Goal: Navigation & Orientation: Understand site structure

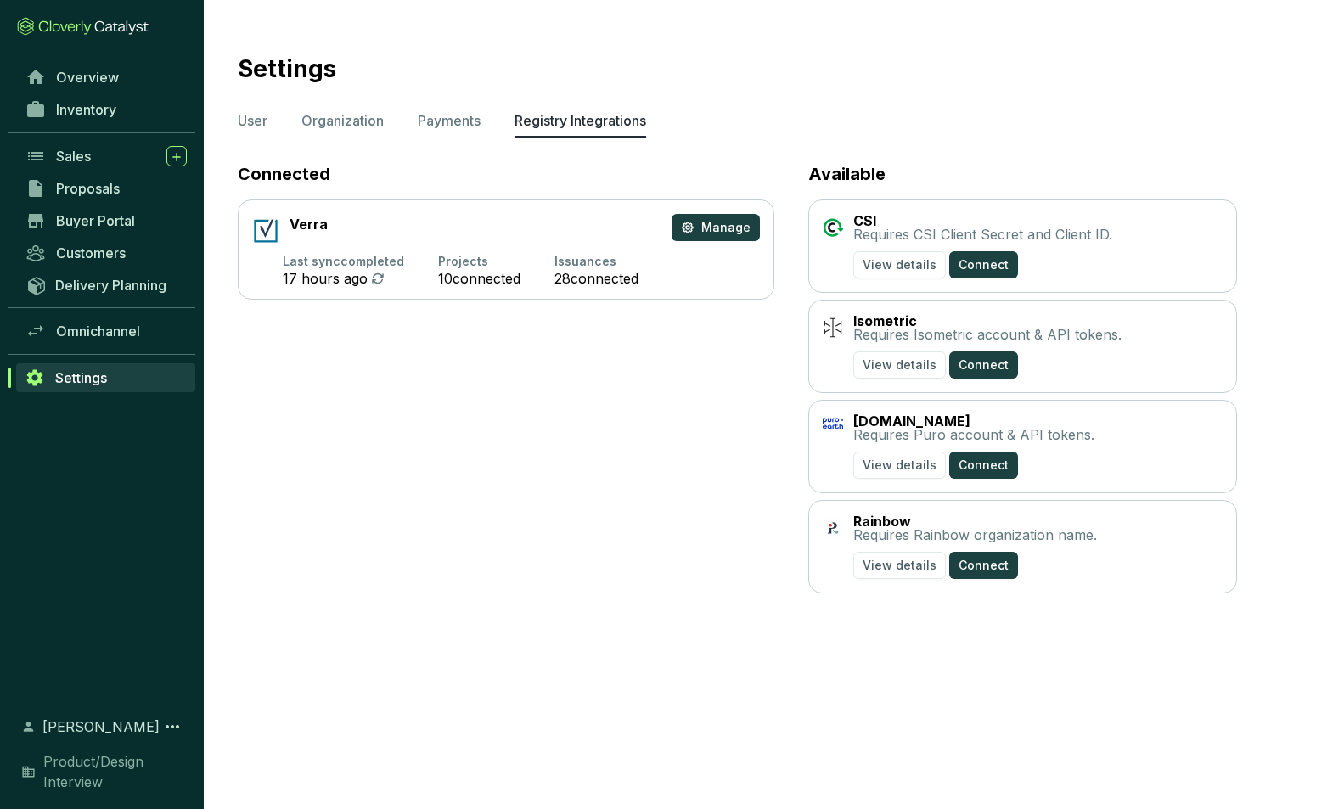
click at [80, 24] on icon at bounding box center [65, 28] width 53 height 14
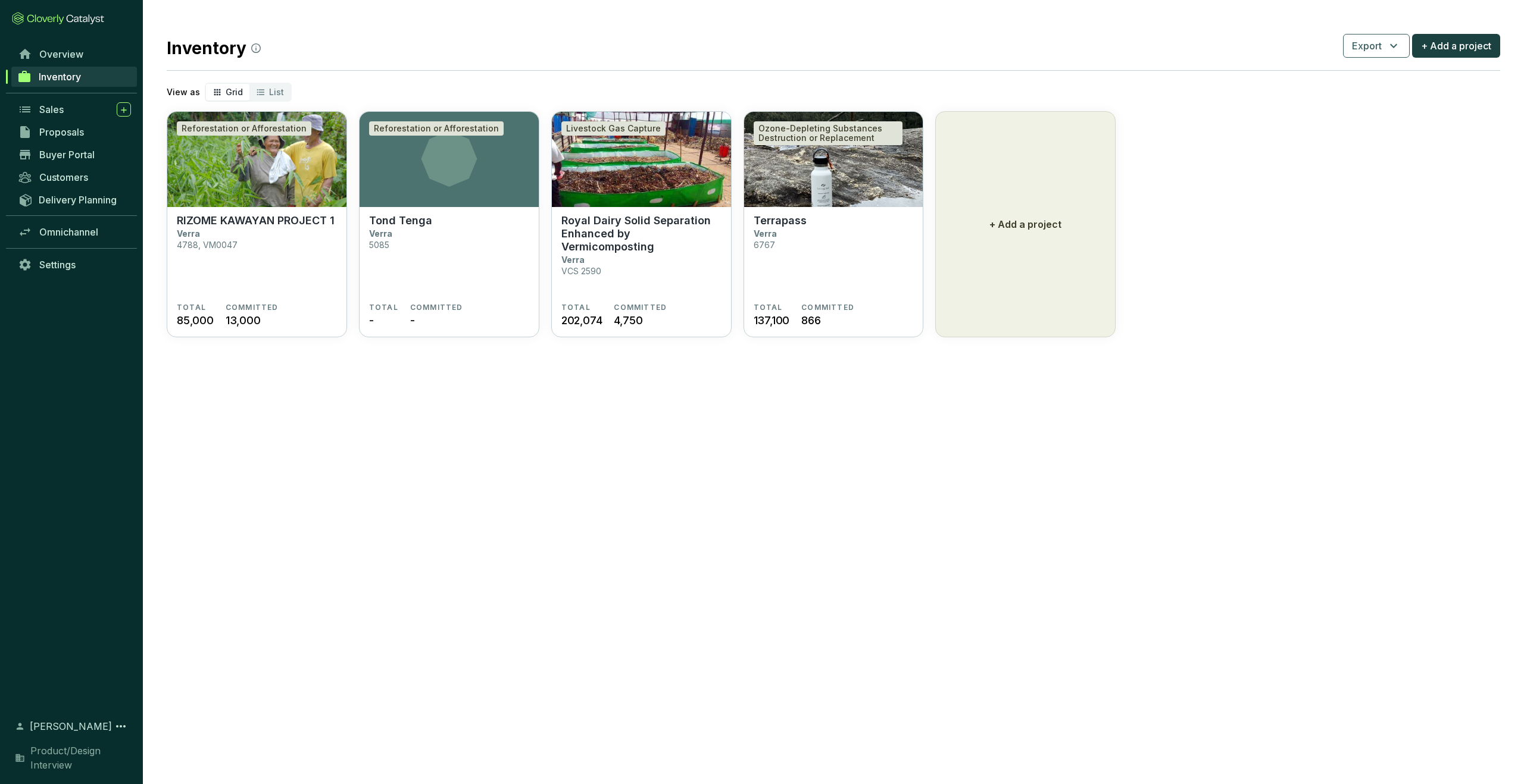
click at [55, 19] on icon at bounding box center [58, 18] width 93 height 13
click at [61, 44] on link "Overview" at bounding box center [74, 54] width 125 height 20
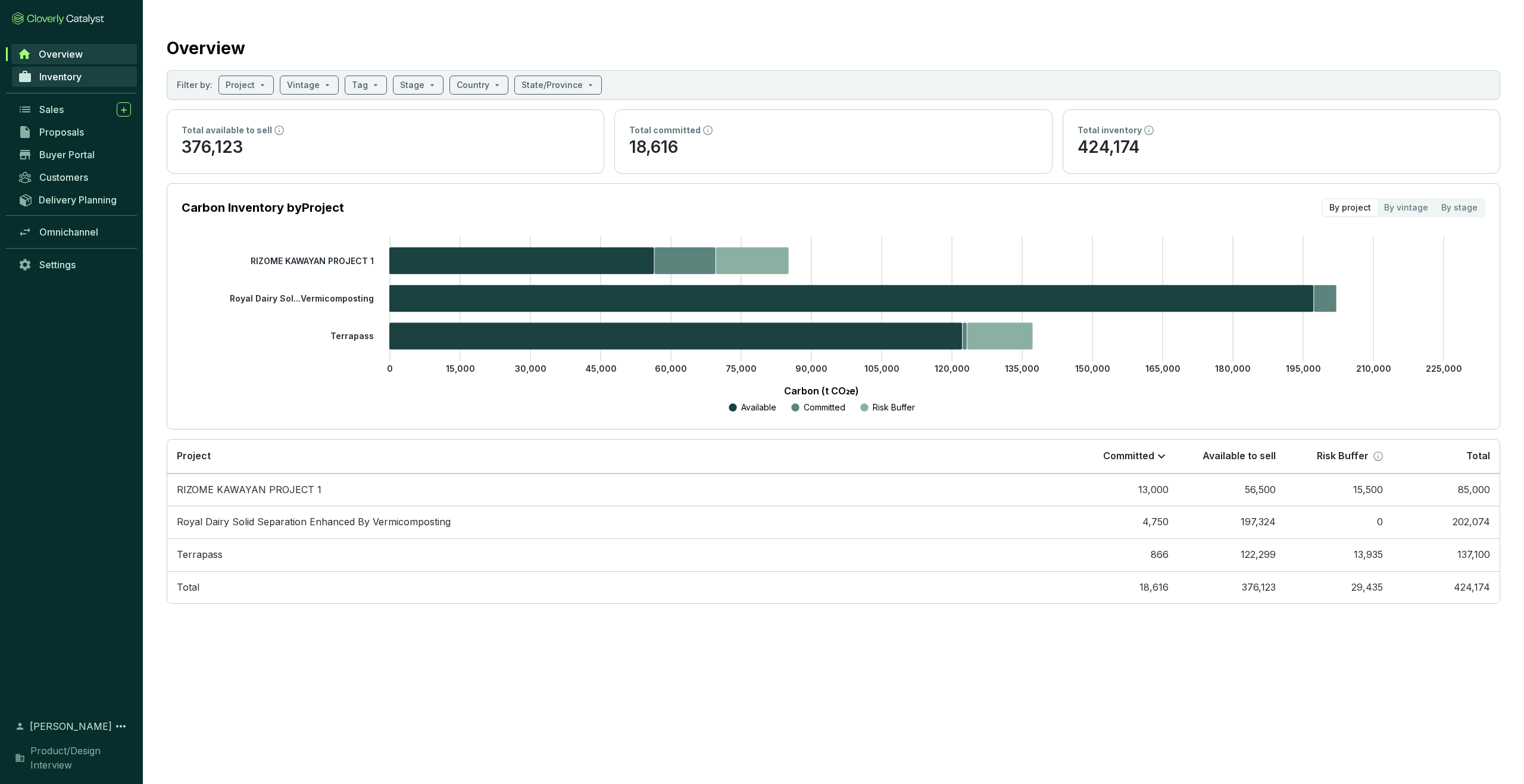
click at [50, 77] on span "Inventory" at bounding box center [60, 76] width 42 height 12
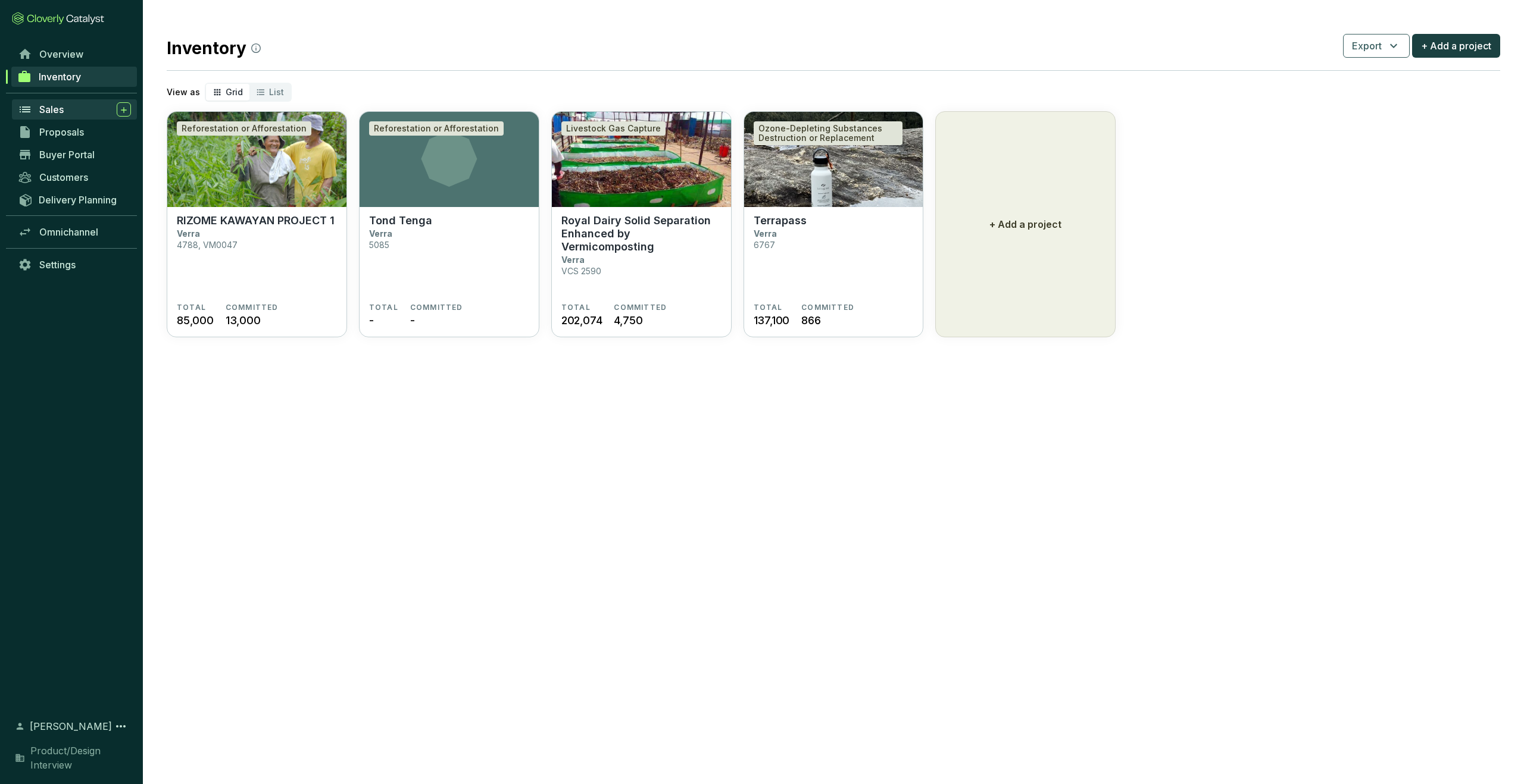
click at [61, 109] on span "Sales" at bounding box center [51, 109] width 25 height 12
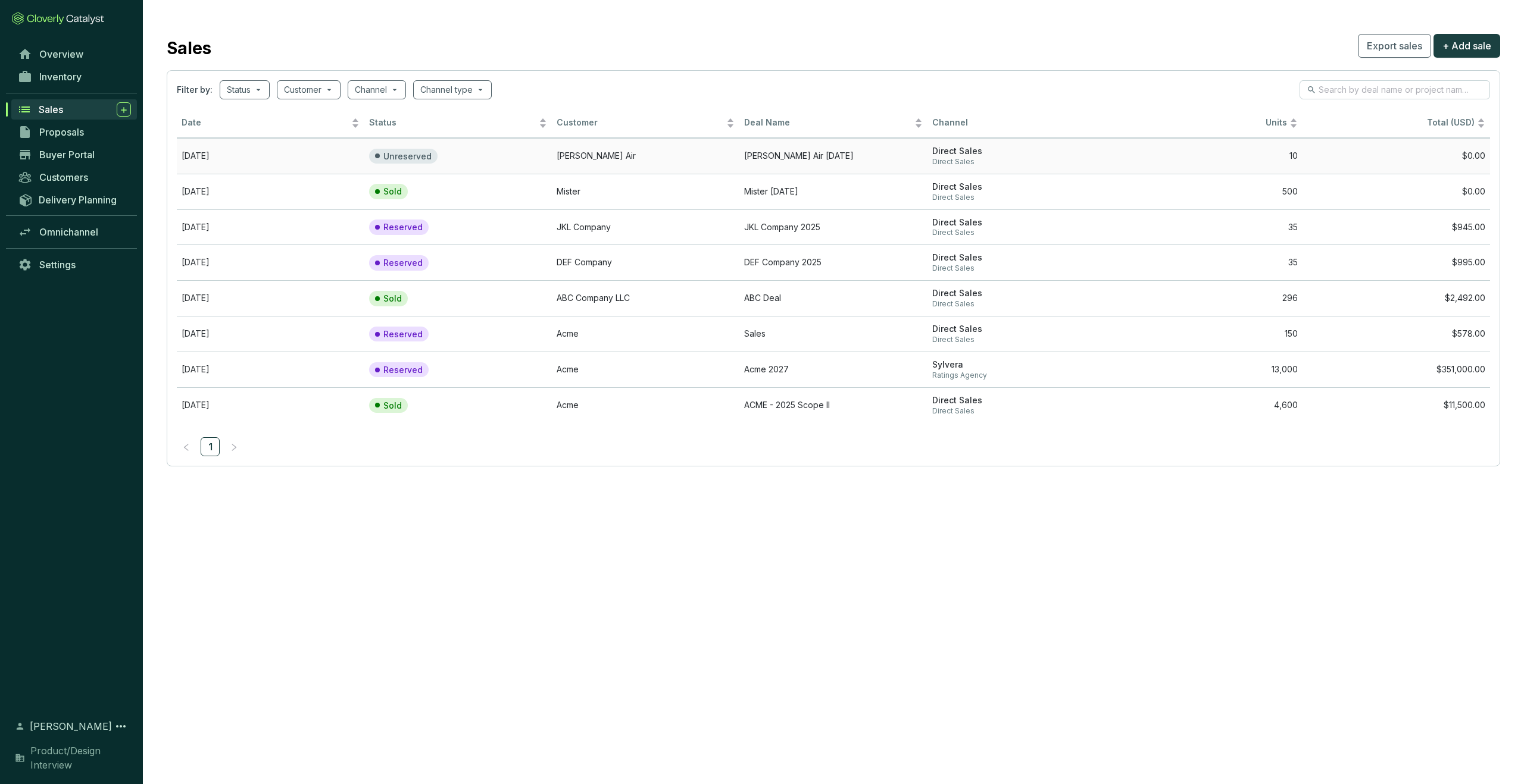
click at [296, 149] on td "Oct 08 2025" at bounding box center [270, 156] width 187 height 36
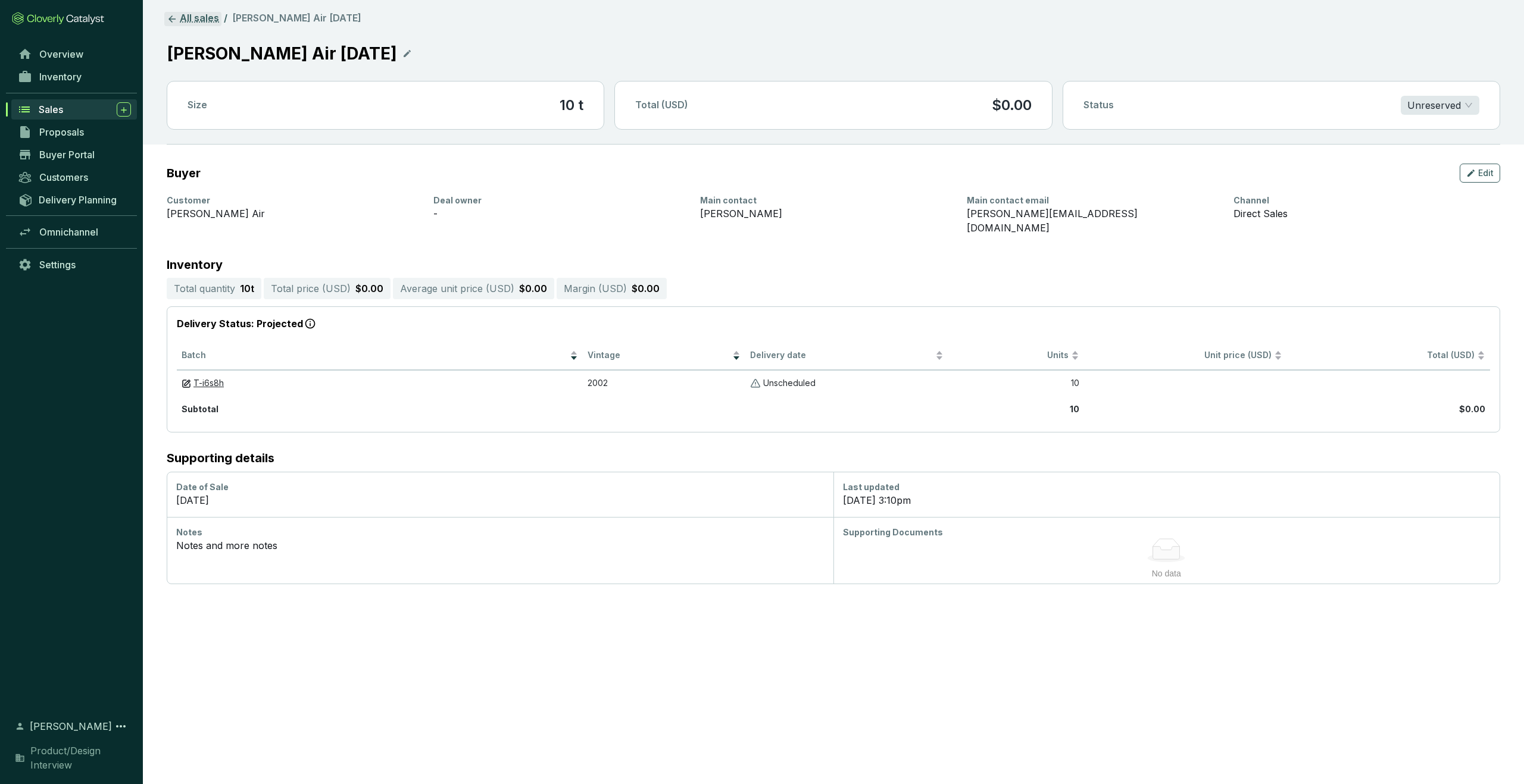
click at [172, 13] on link "All sales" at bounding box center [193, 19] width 57 height 14
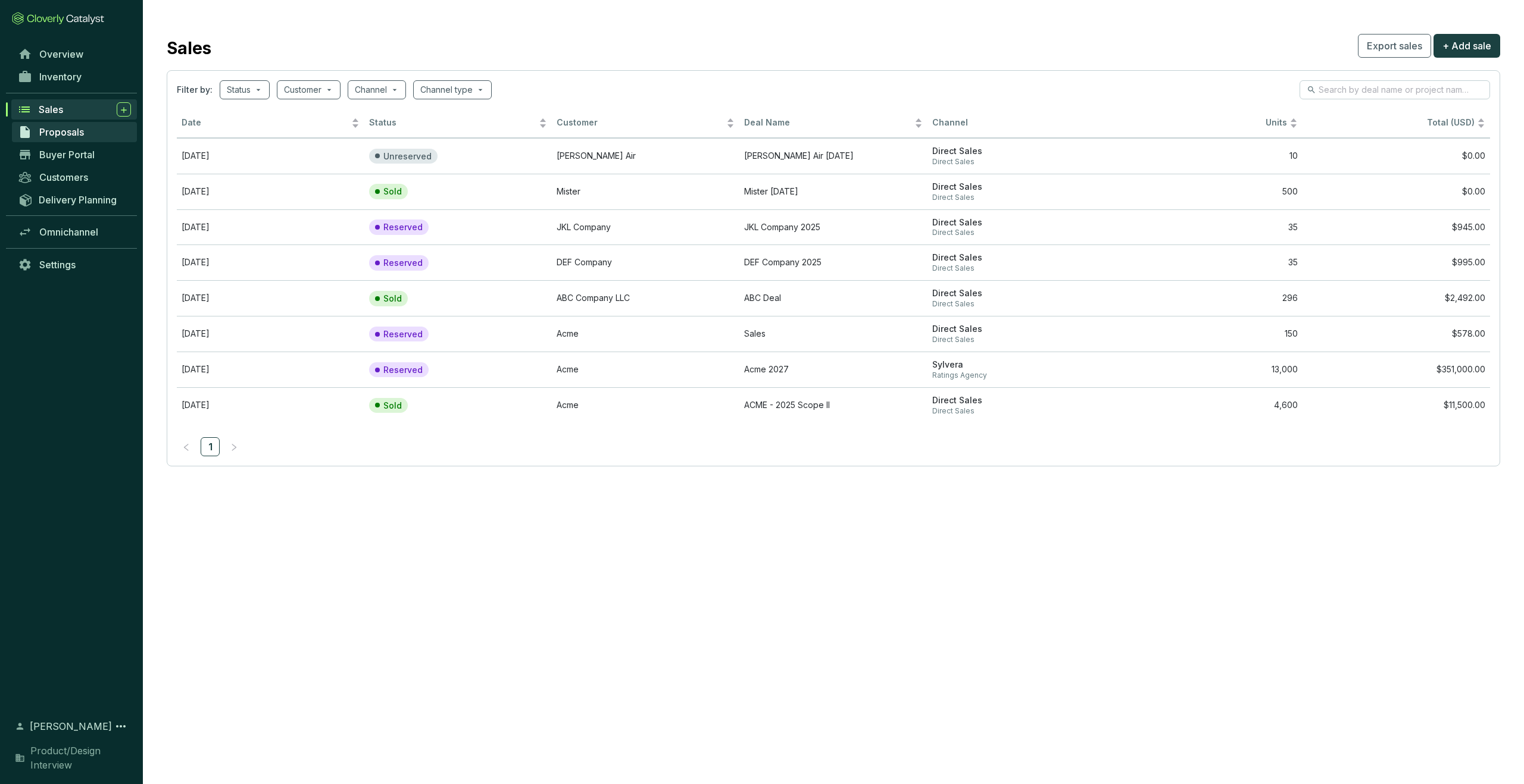
click at [62, 132] on span "Proposals" at bounding box center [62, 132] width 45 height 12
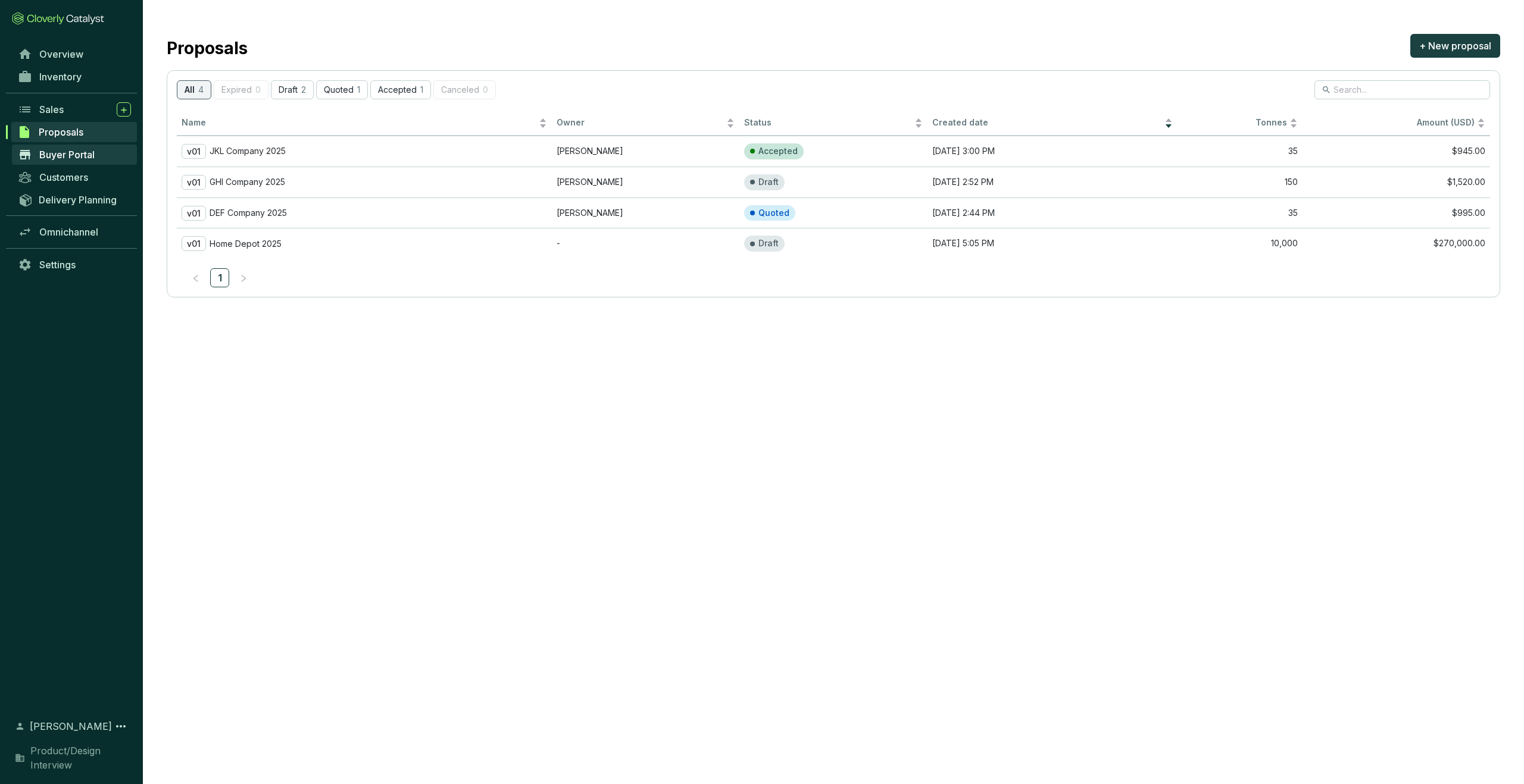
click at [62, 155] on span "Buyer Portal" at bounding box center [67, 154] width 55 height 12
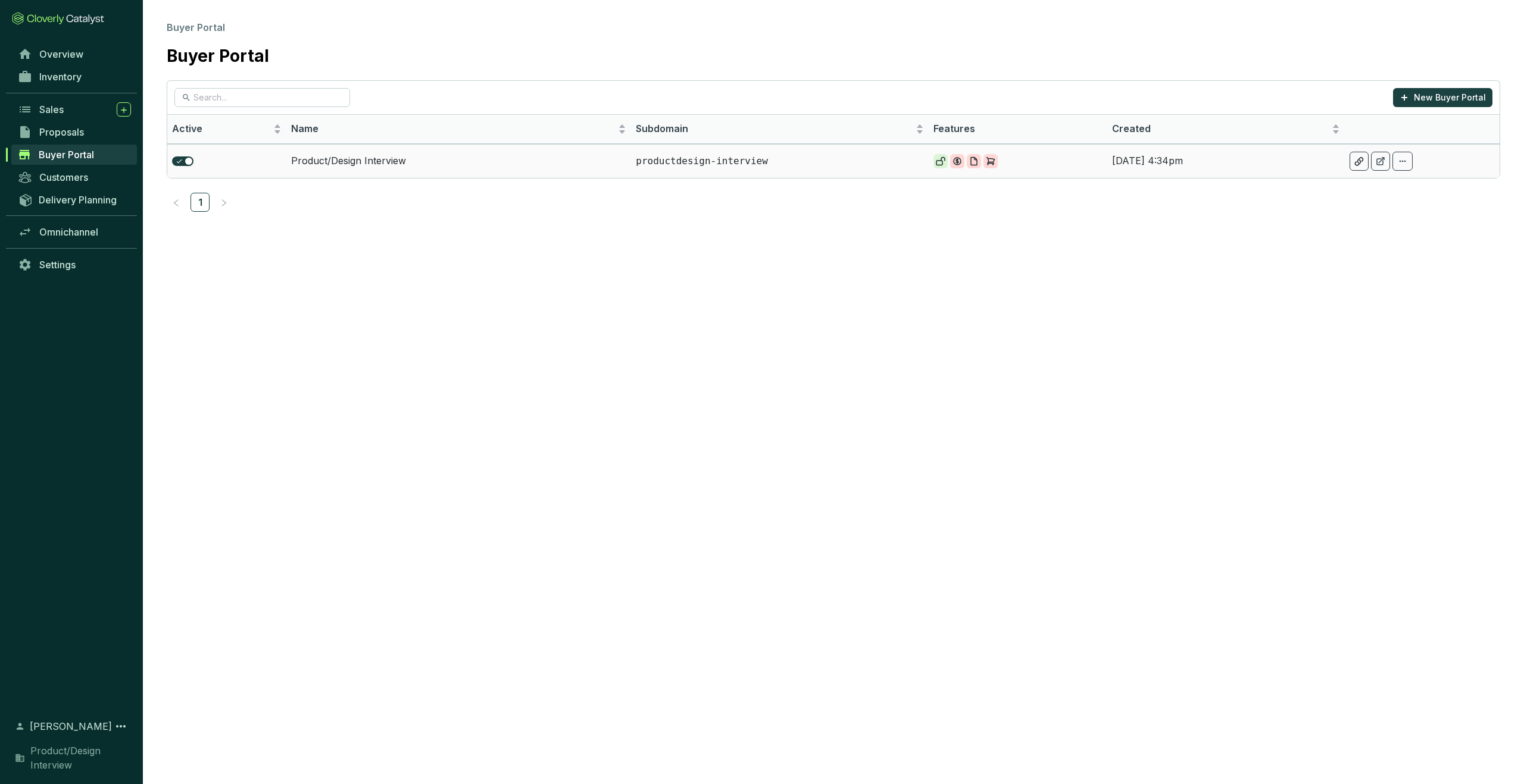
click at [347, 165] on td "Product/Design Interview" at bounding box center [458, 161] width 345 height 34
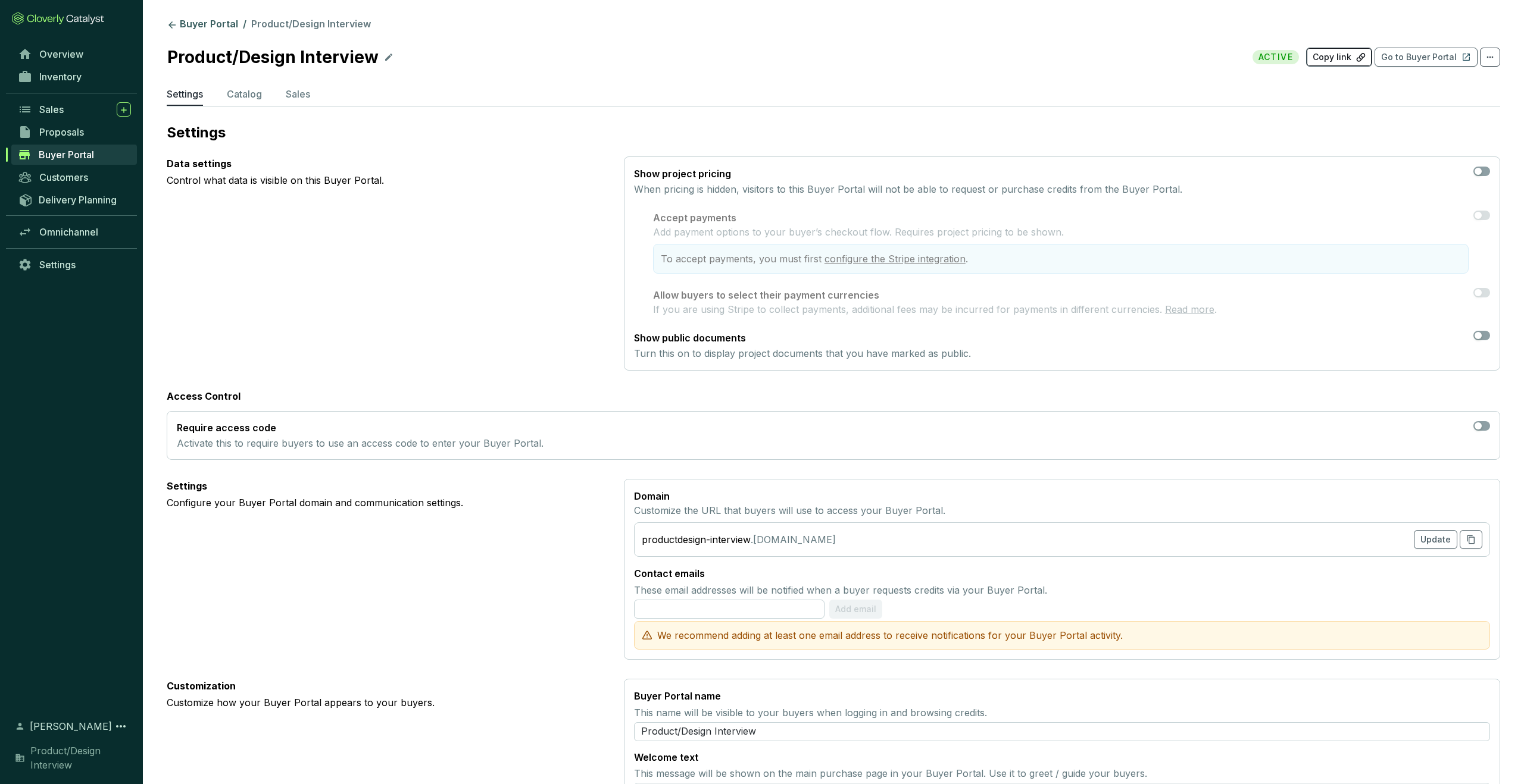
click at [941, 57] on p "Copy link" at bounding box center [1331, 57] width 39 height 12
click at [941, 55] on p "Copy link" at bounding box center [1331, 57] width 39 height 12
click at [941, 59] on p "Go to Buyer Portal" at bounding box center [1419, 57] width 76 height 12
click at [63, 175] on span "Customers" at bounding box center [64, 177] width 49 height 12
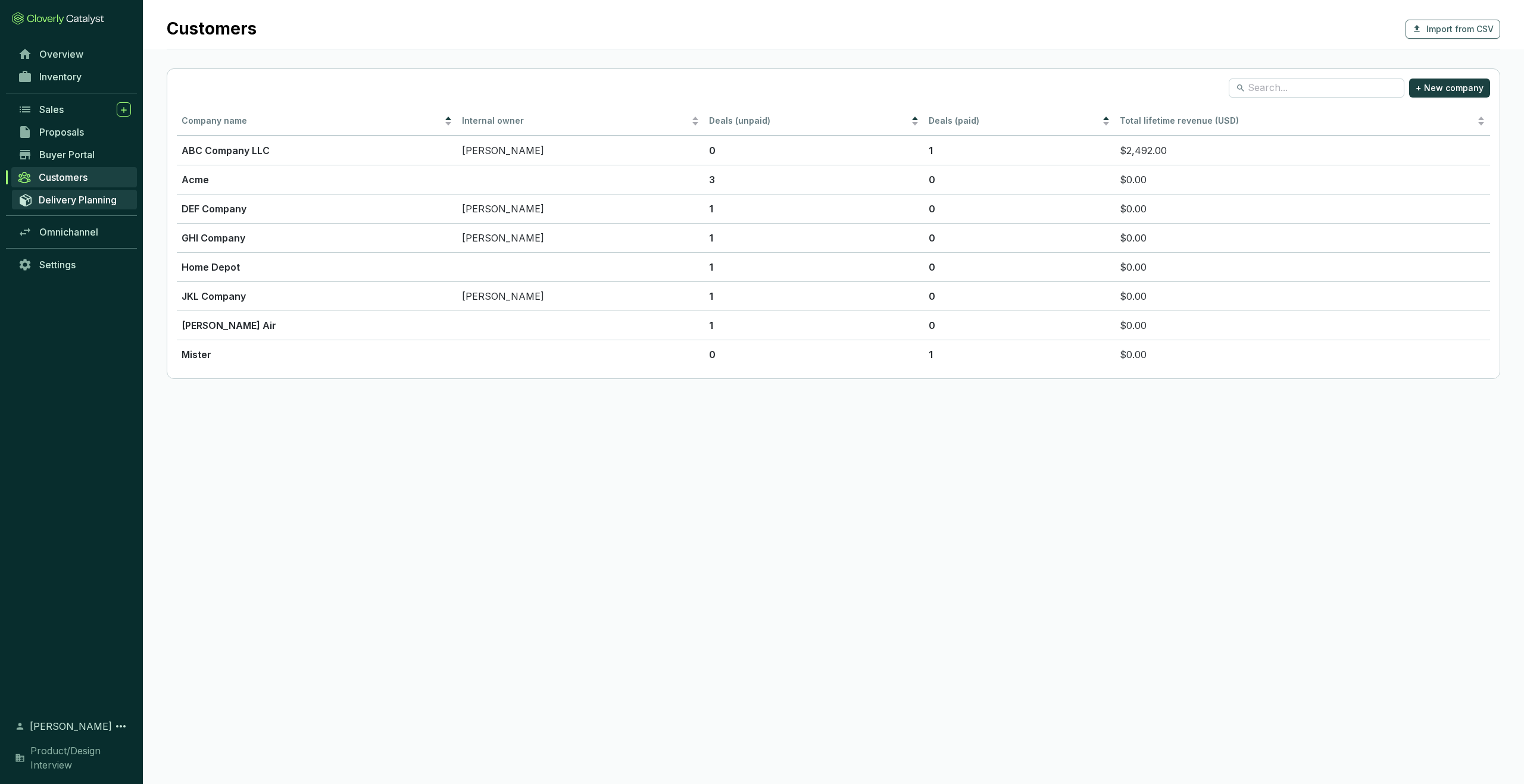
click at [79, 199] on span "Delivery Planning" at bounding box center [77, 200] width 78 height 12
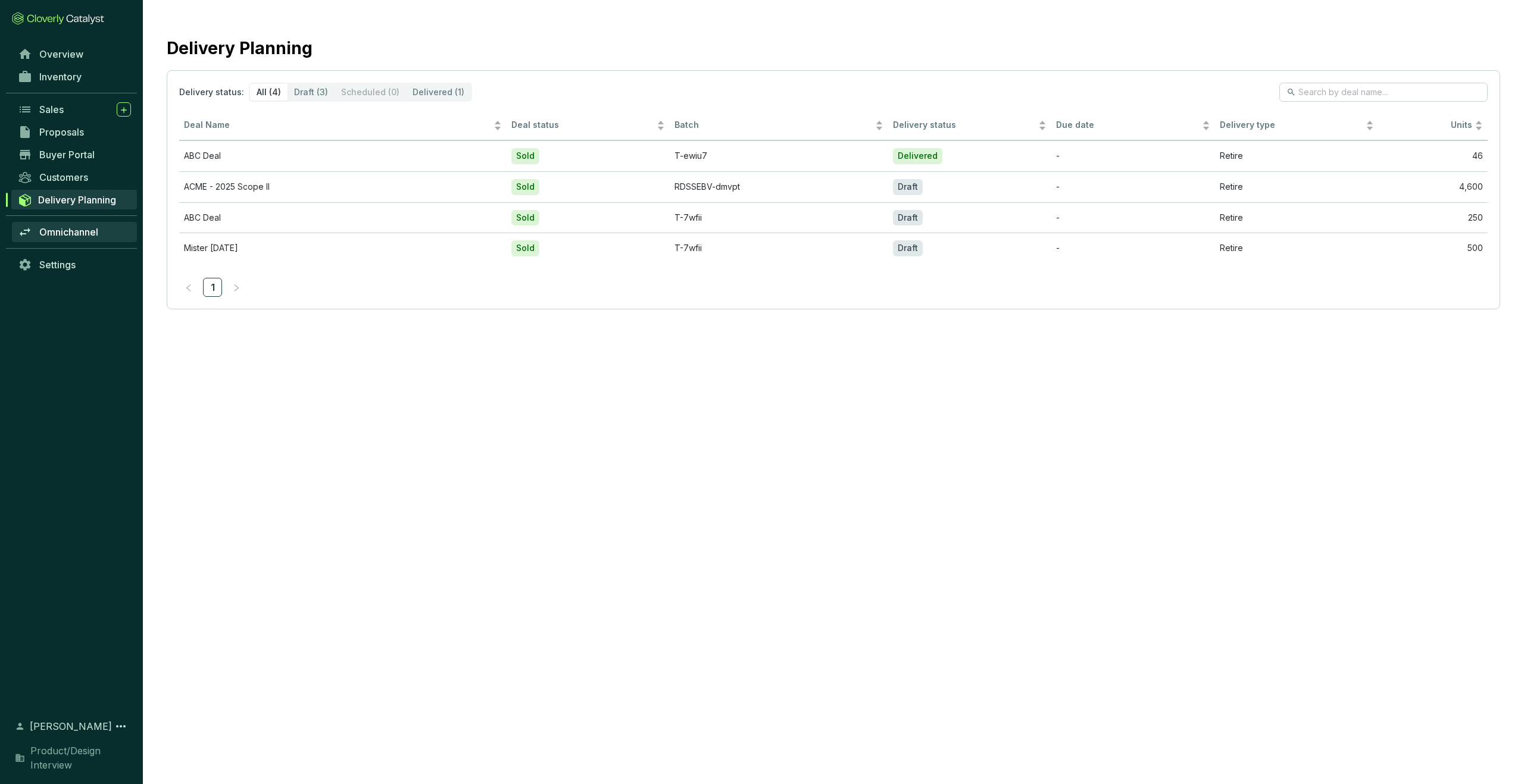
click at [60, 228] on span "Omnichannel" at bounding box center [69, 232] width 59 height 12
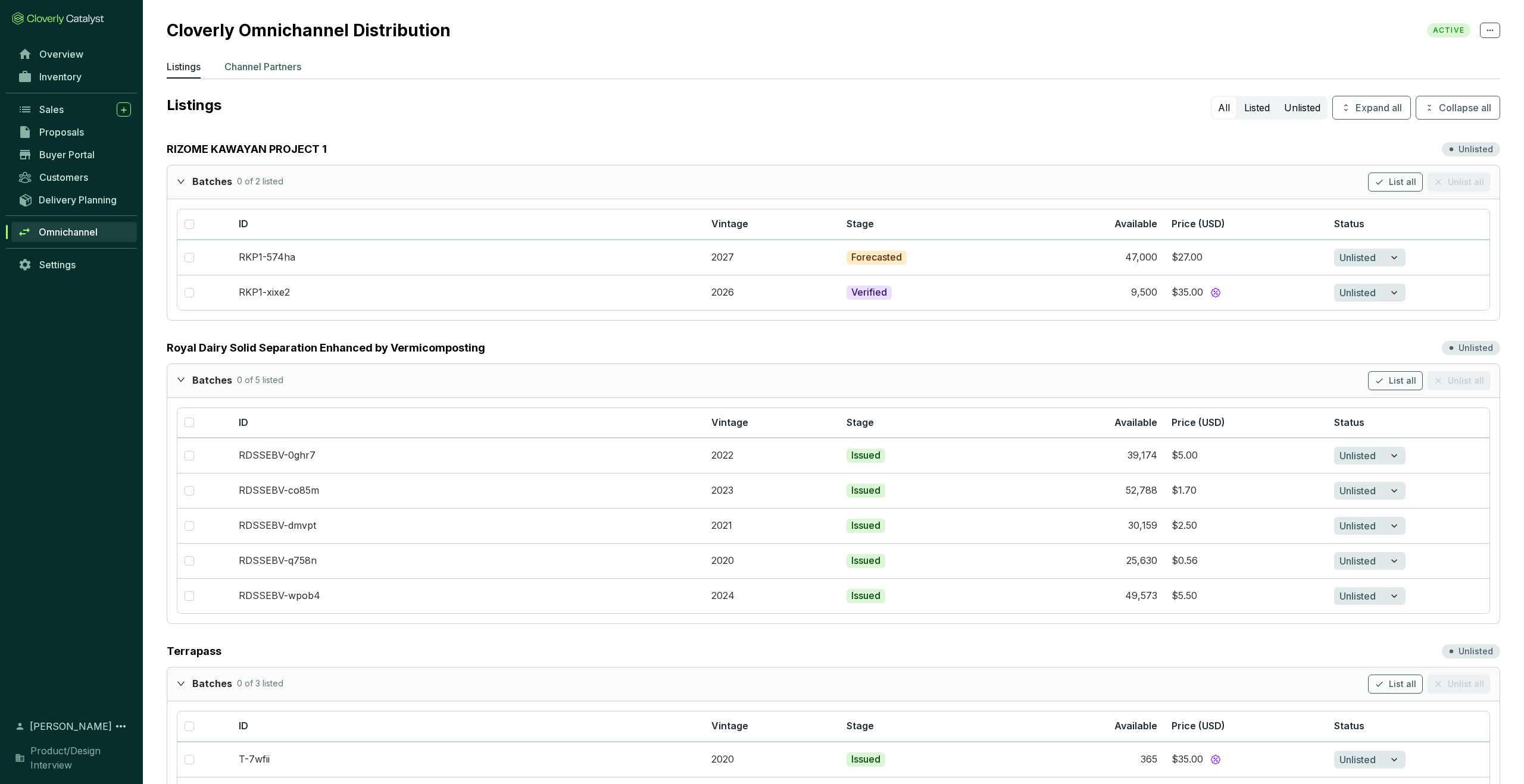
click at [252, 64] on p "Channel Partners" at bounding box center [263, 67] width 77 height 14
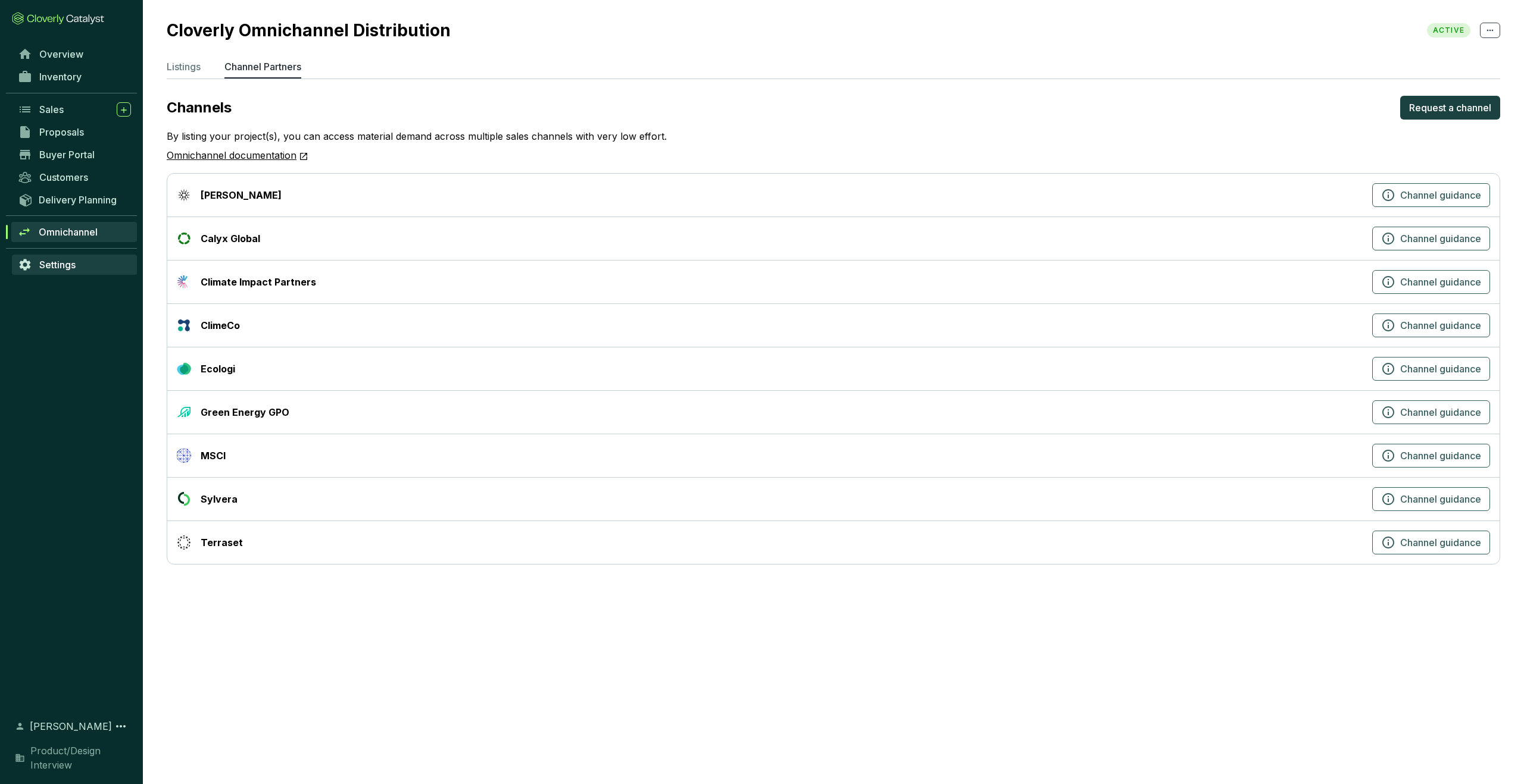
click at [57, 263] on span "Settings" at bounding box center [57, 264] width 36 height 12
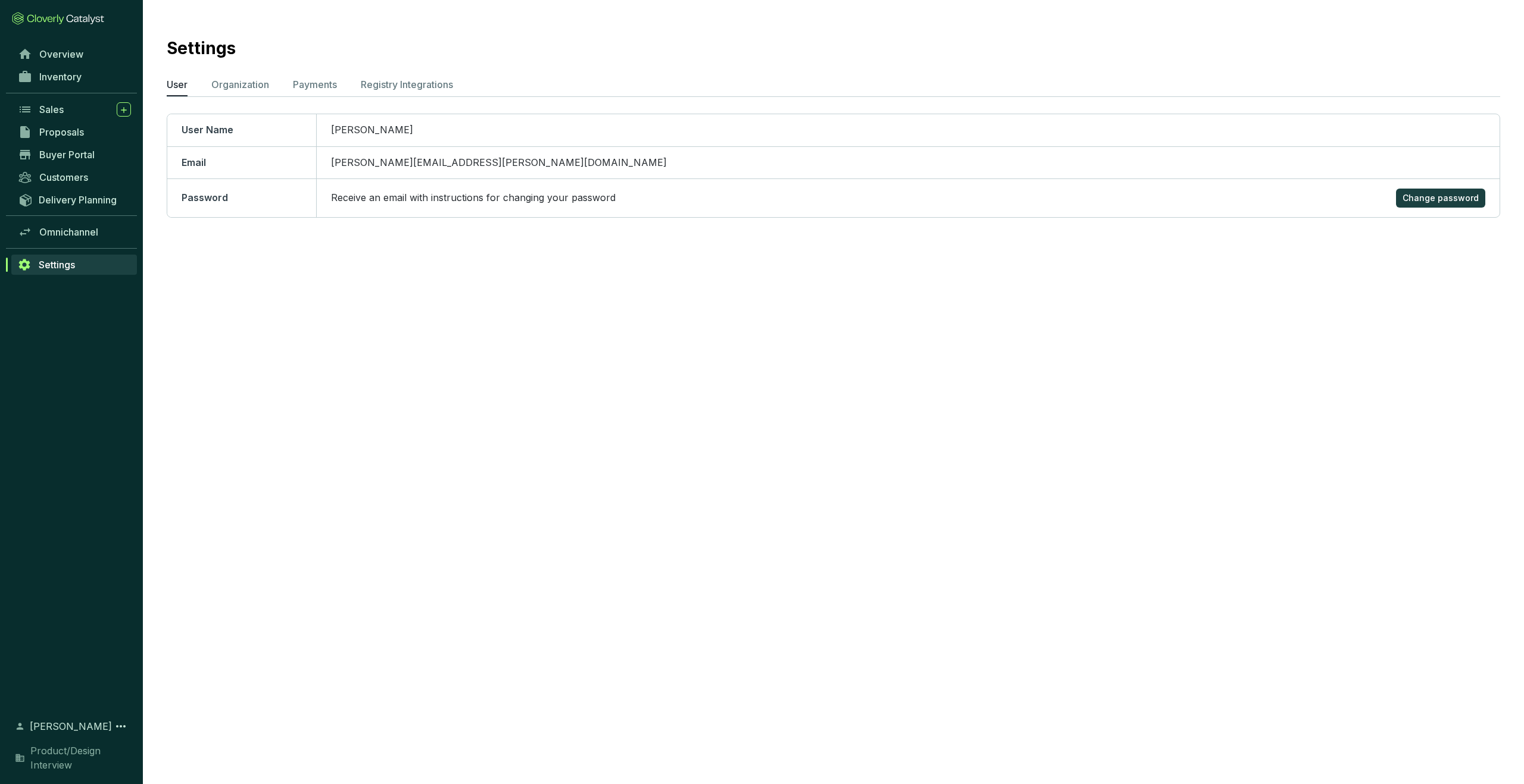
click at [53, 18] on icon at bounding box center [58, 18] width 93 height 13
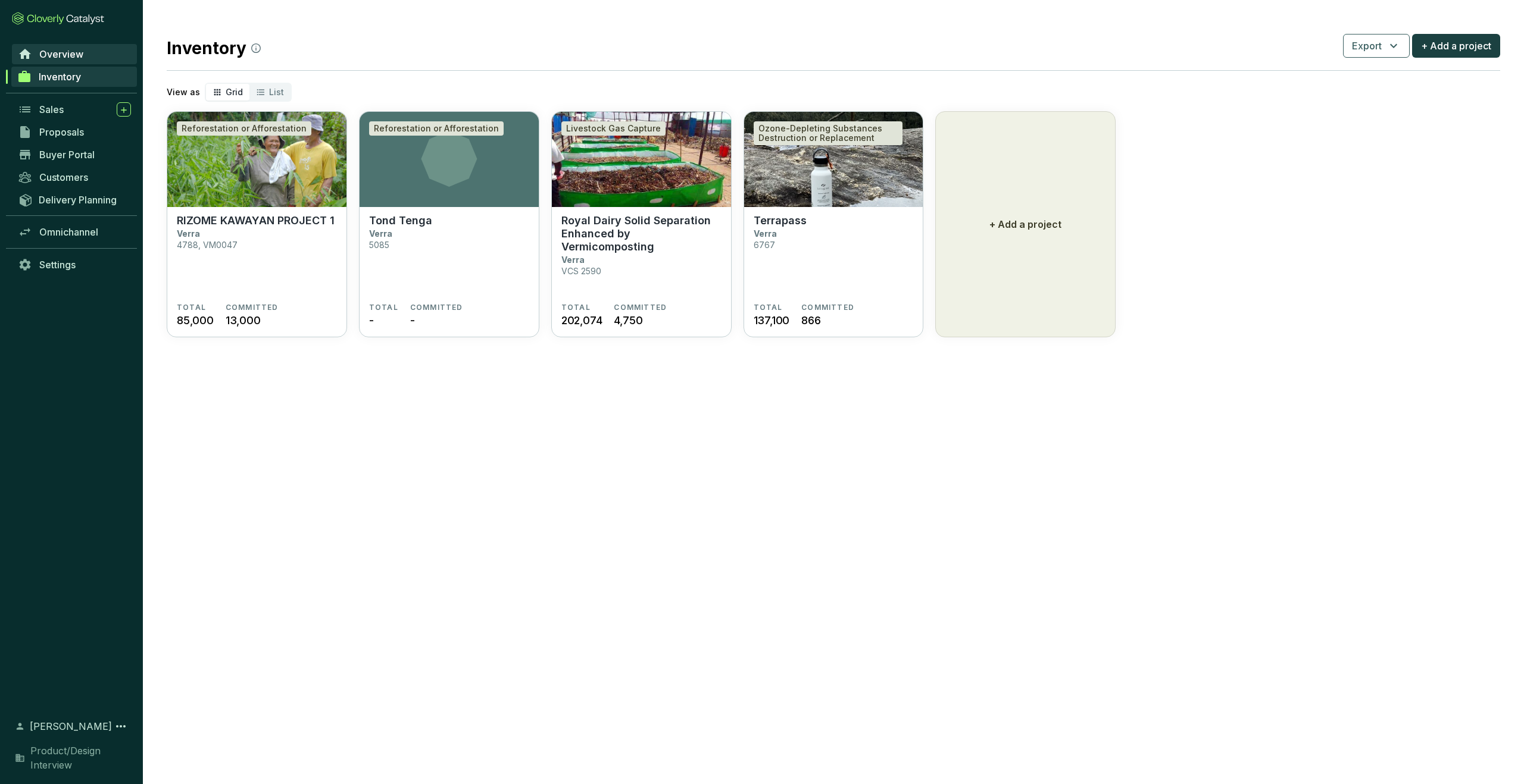
click at [77, 53] on span "Overview" at bounding box center [61, 54] width 44 height 12
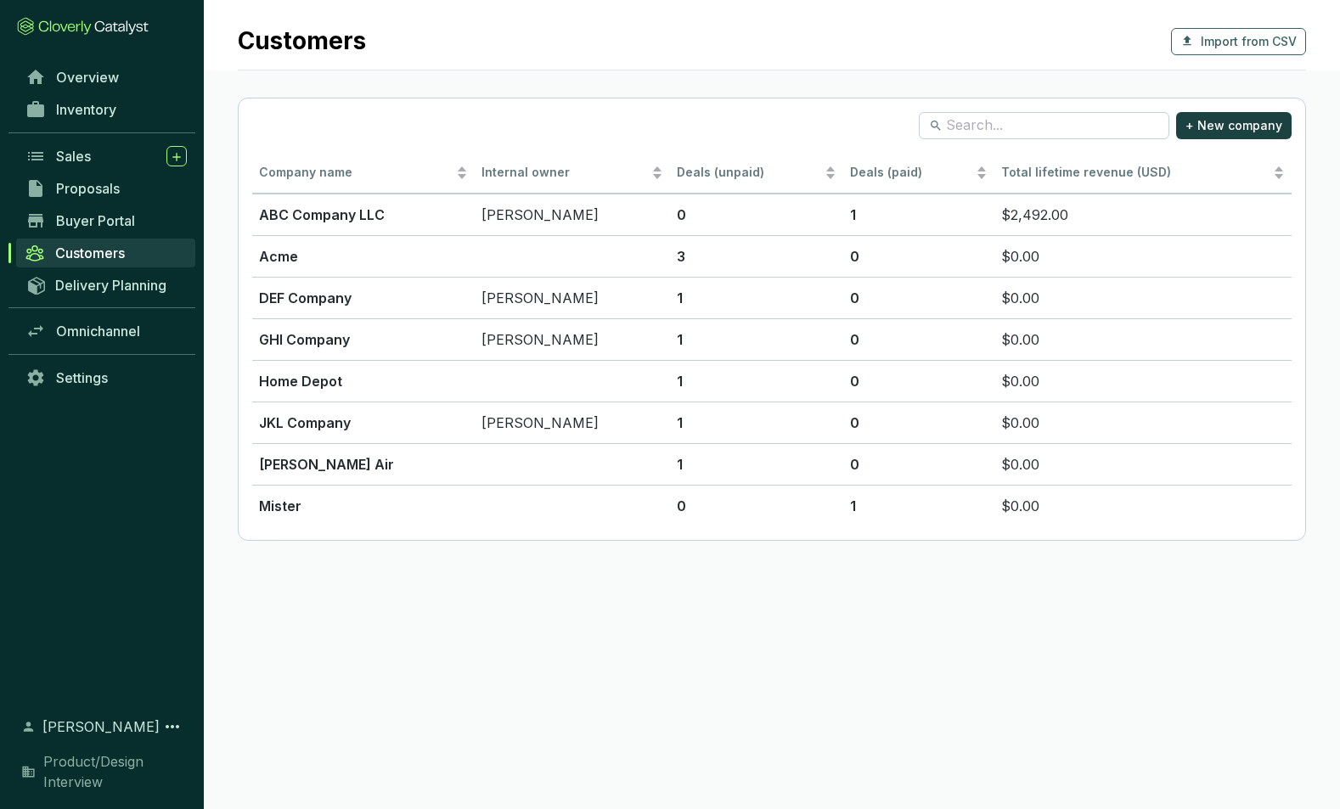
click at [97, 27] on icon at bounding box center [83, 26] width 132 height 19
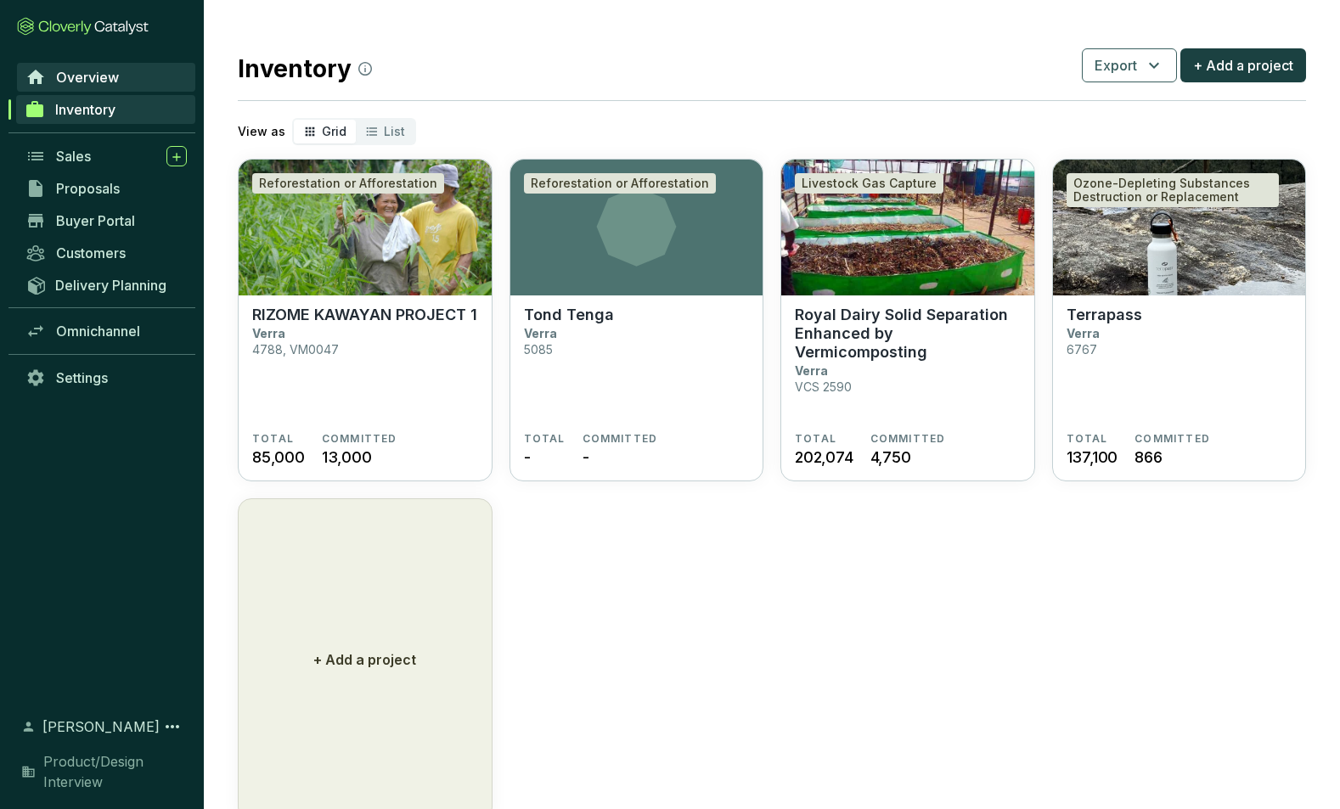
click at [89, 82] on span "Overview" at bounding box center [87, 77] width 63 height 17
